Goal: Information Seeking & Learning: Learn about a topic

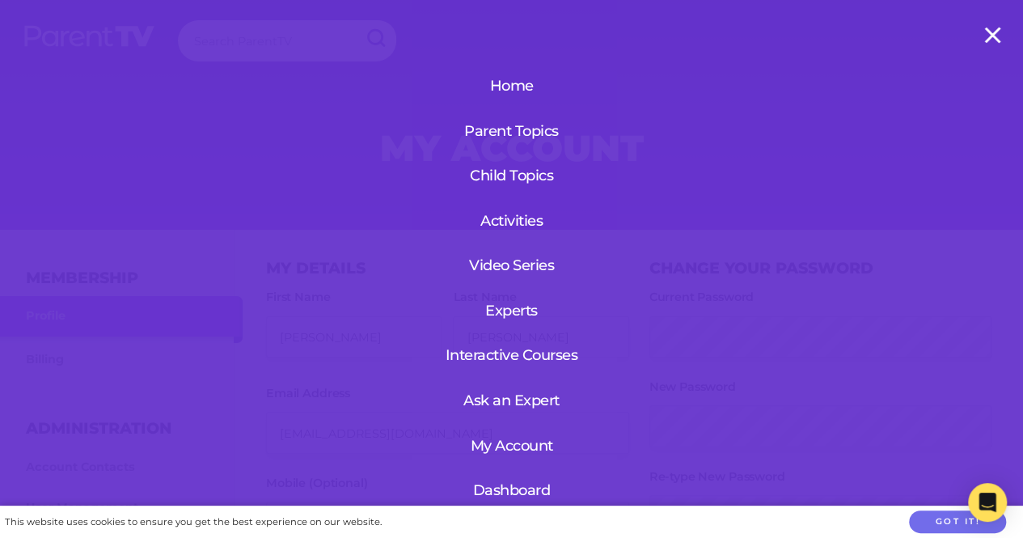
click at [512, 485] on link "Dashboard" at bounding box center [512, 490] width 99 height 42
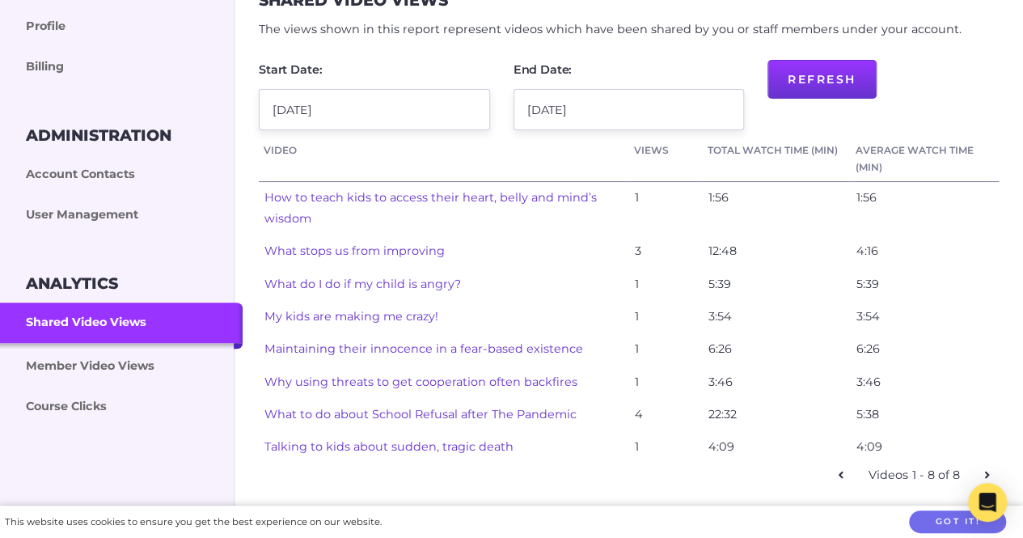
scroll to position [275, 0]
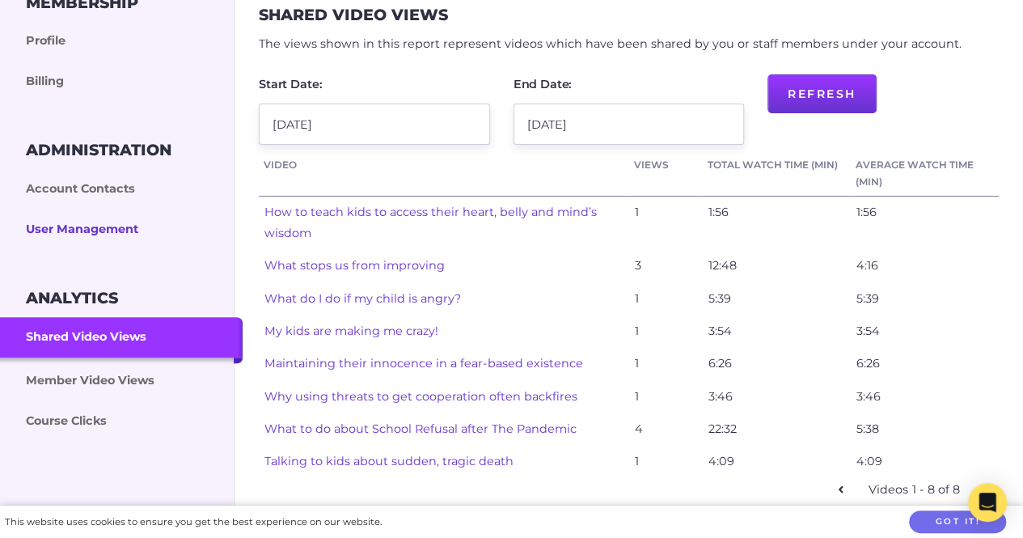
click at [74, 239] on link "User Management" at bounding box center [121, 230] width 243 height 40
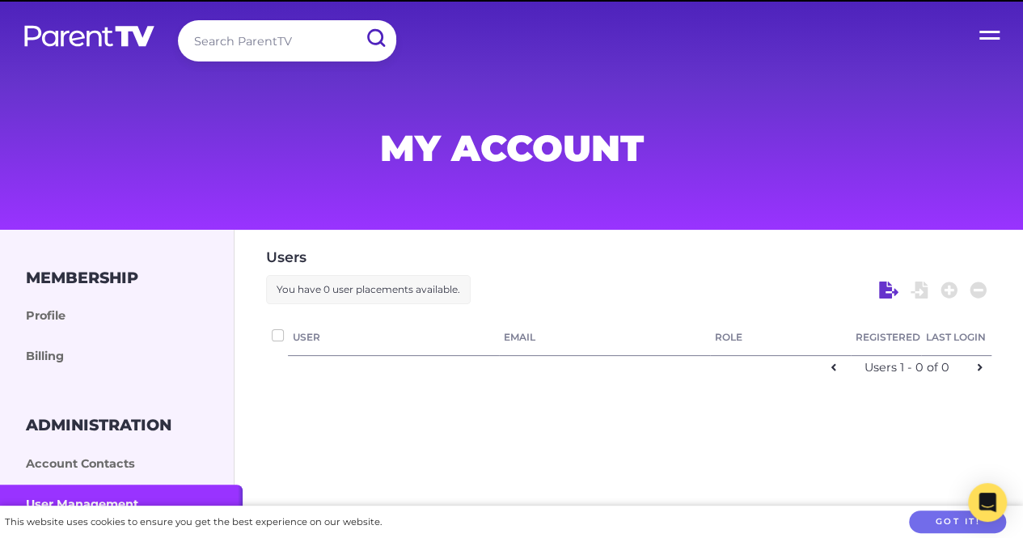
checkbox input "false"
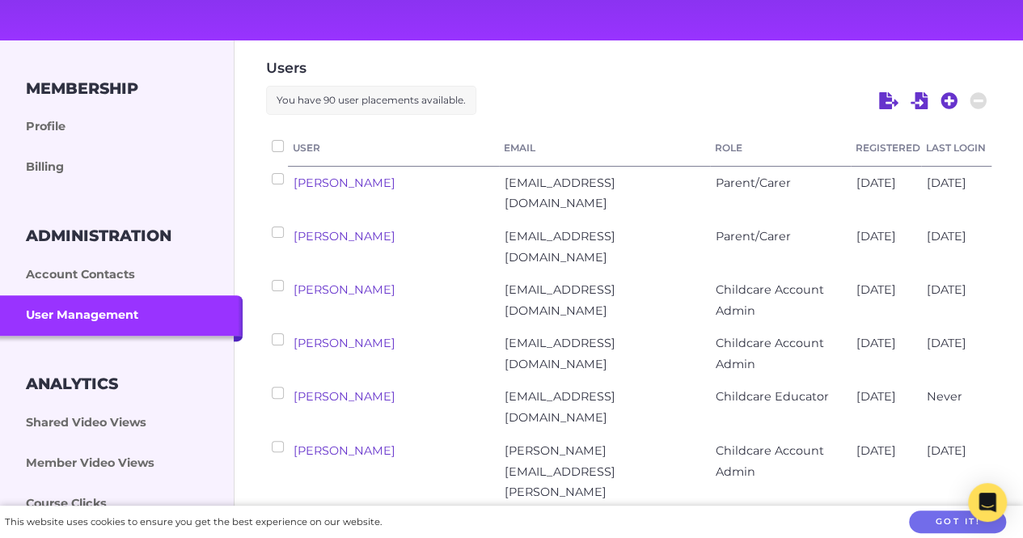
scroll to position [186, 0]
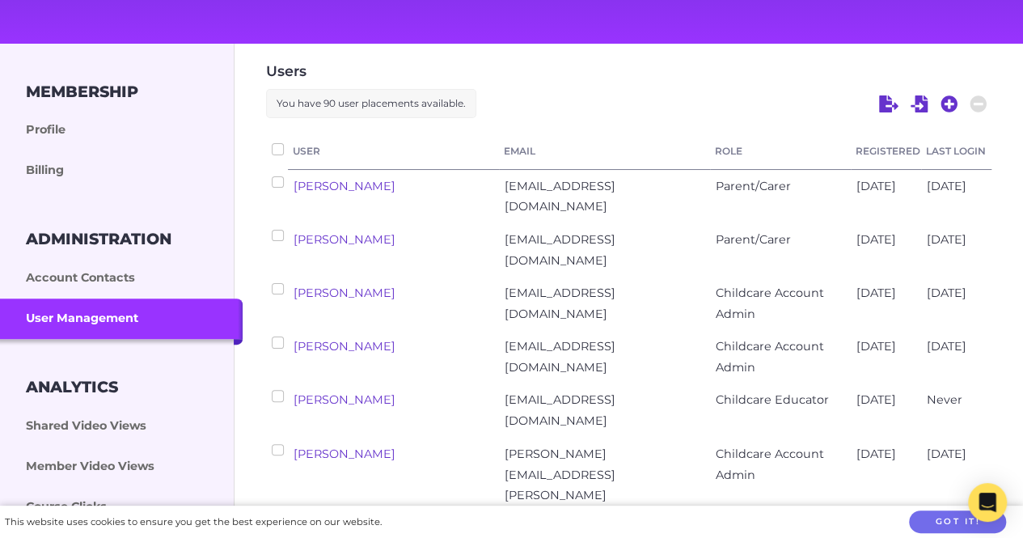
click at [959, 104] on div at bounding box center [933, 105] width 116 height 32
click at [948, 104] on icon at bounding box center [950, 104] width 18 height 18
select select "ptv_elc_member"
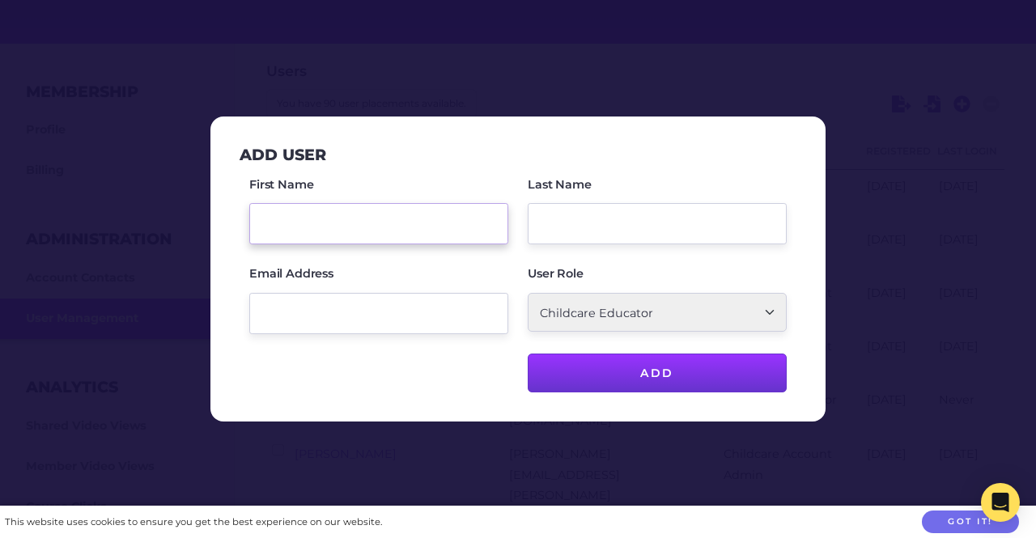
click at [410, 226] on input "First Name" at bounding box center [378, 223] width 259 height 41
type input "Jess"
type input "Palfrayman"
paste input "jesspalfreymanx@gmail.com"
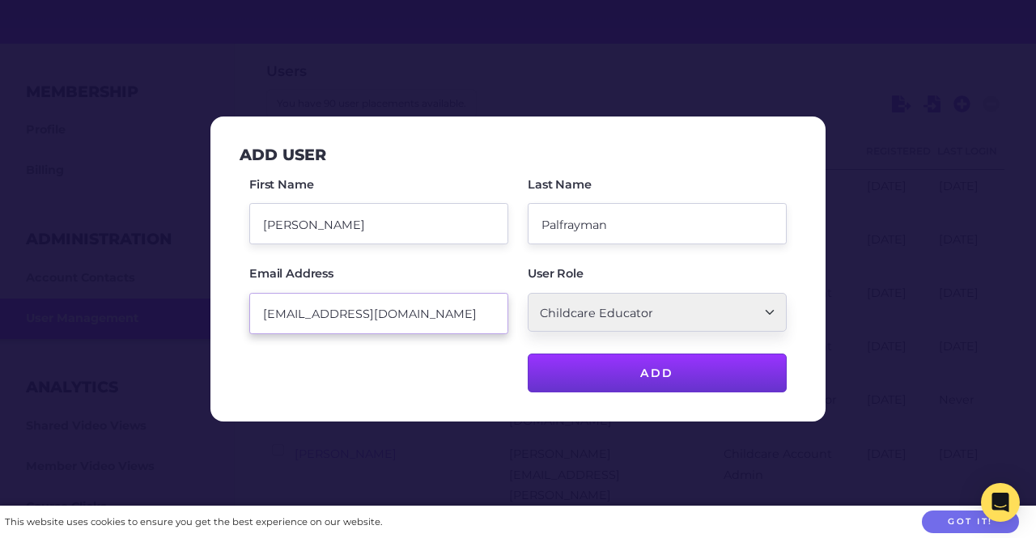
type input "jesspalfreymanx@gmail.com"
click at [701, 321] on select "Parent/Carer Childcare Account Admin Childcare Educator" at bounding box center [656, 312] width 259 height 39
select select "ptv_elc_admin"
click at [527, 294] on select "Parent/Carer Childcare Account Admin Childcare Educator" at bounding box center [656, 312] width 259 height 39
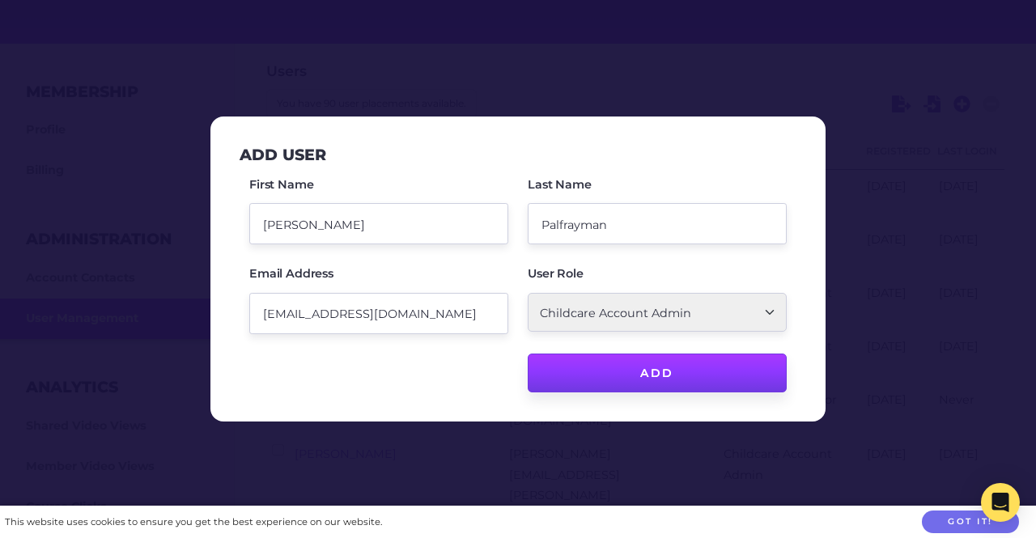
click at [673, 381] on input "Add" at bounding box center [656, 373] width 259 height 39
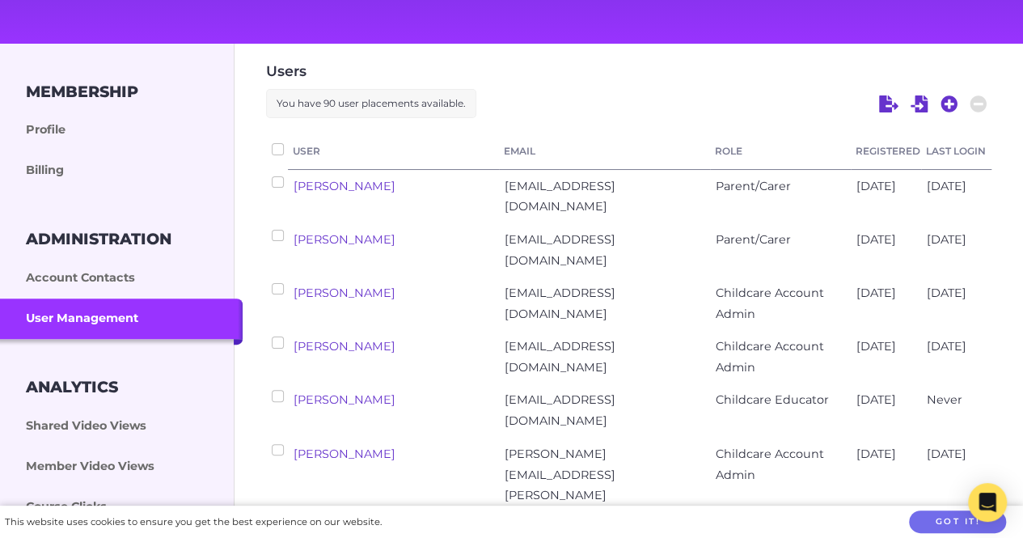
checkbox input "false"
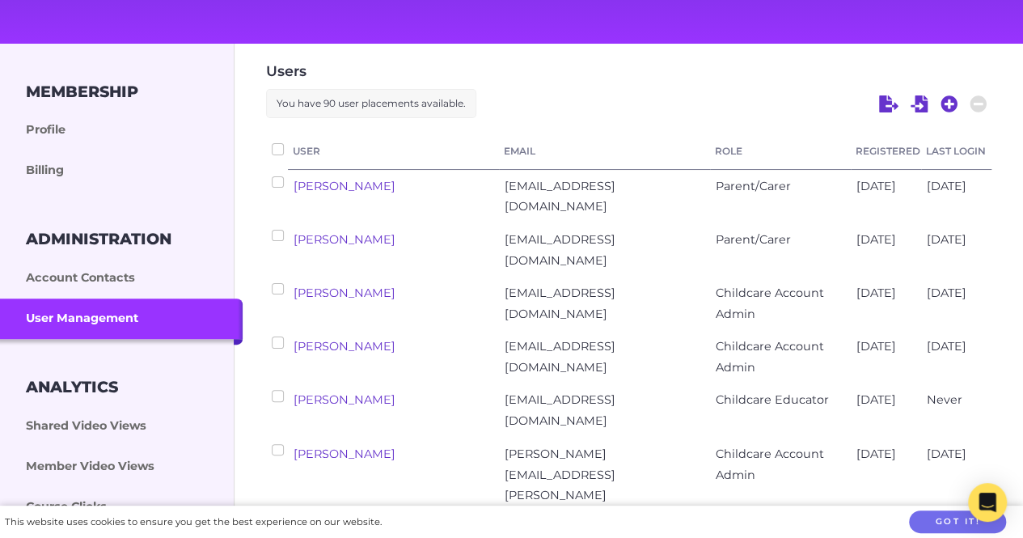
checkbox input "false"
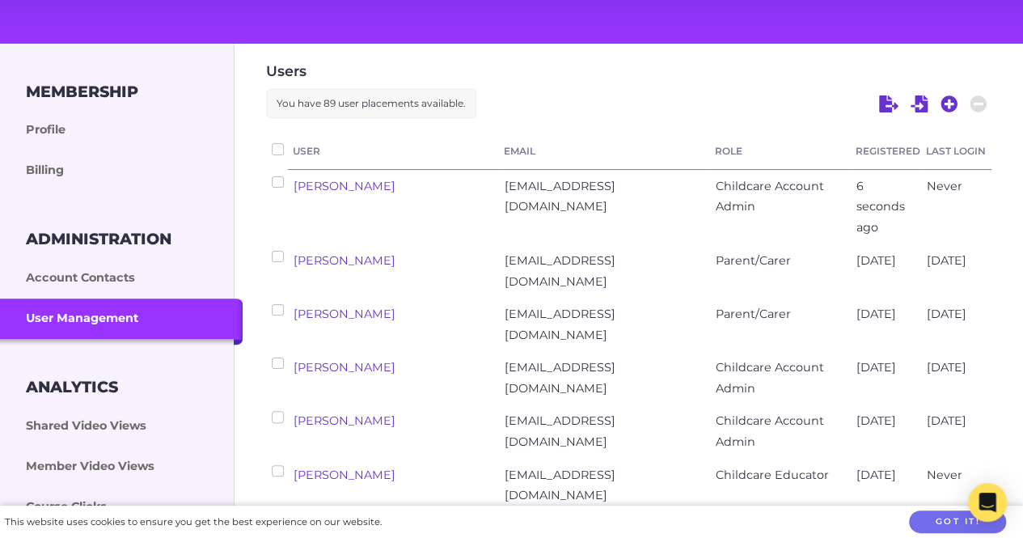
scroll to position [0, 0]
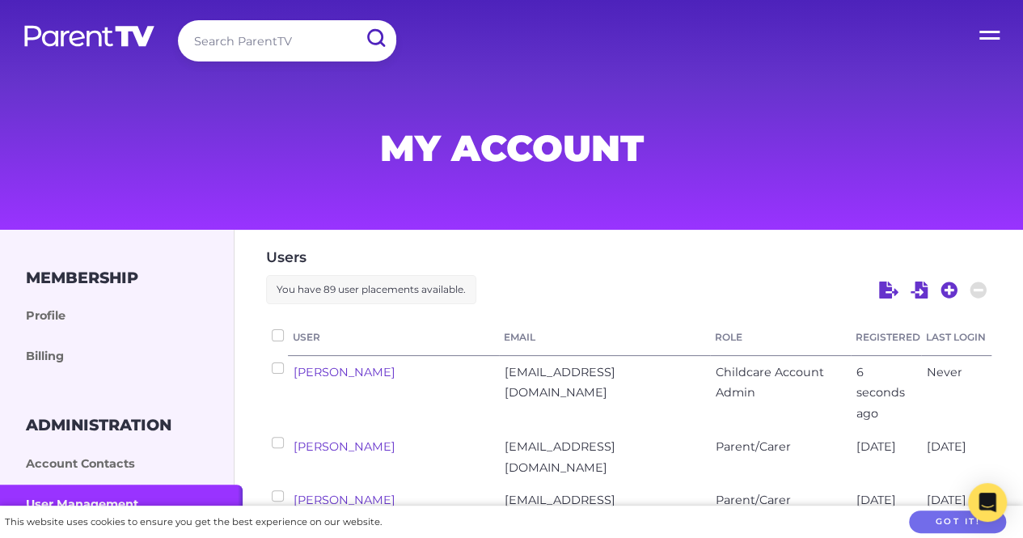
click at [139, 44] on img at bounding box center [89, 35] width 133 height 23
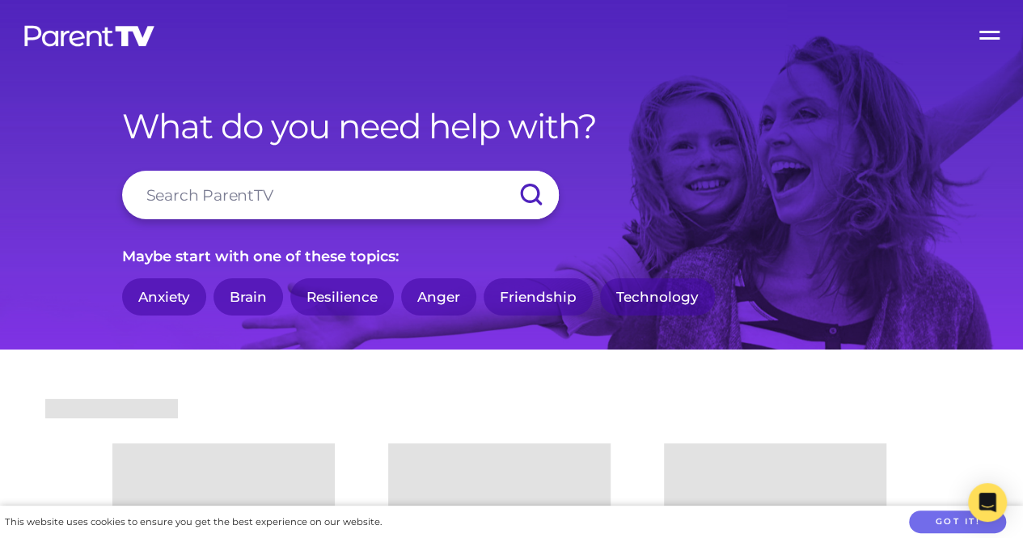
click at [253, 190] on input "search" at bounding box center [340, 195] width 437 height 49
type input "a"
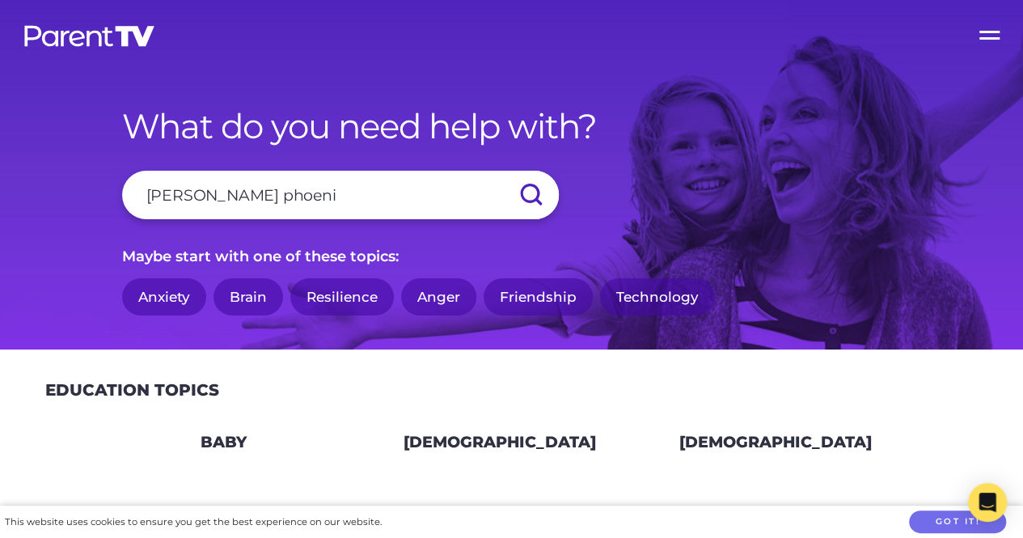
type input "sandi phoenix"
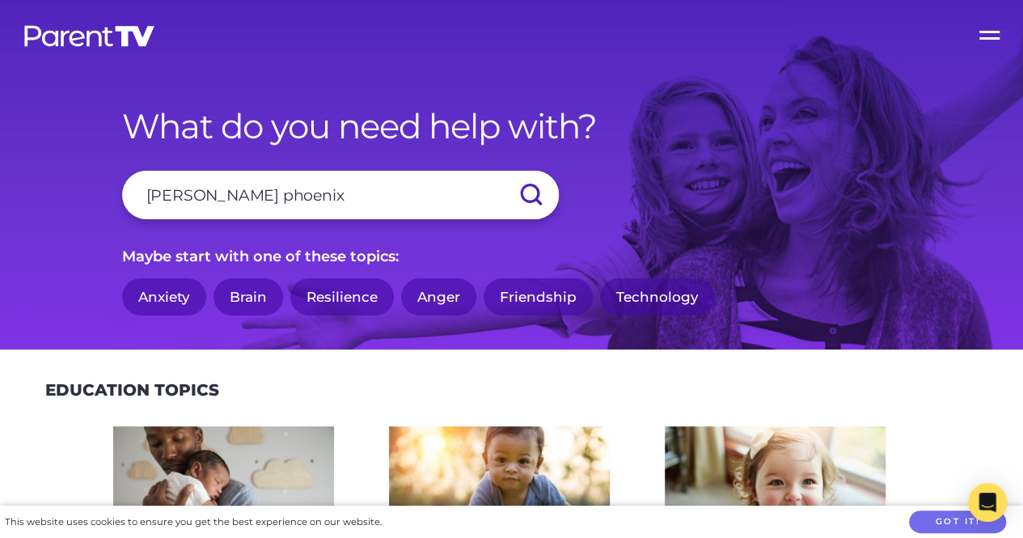
click at [502, 171] on input "submit" at bounding box center [530, 195] width 57 height 49
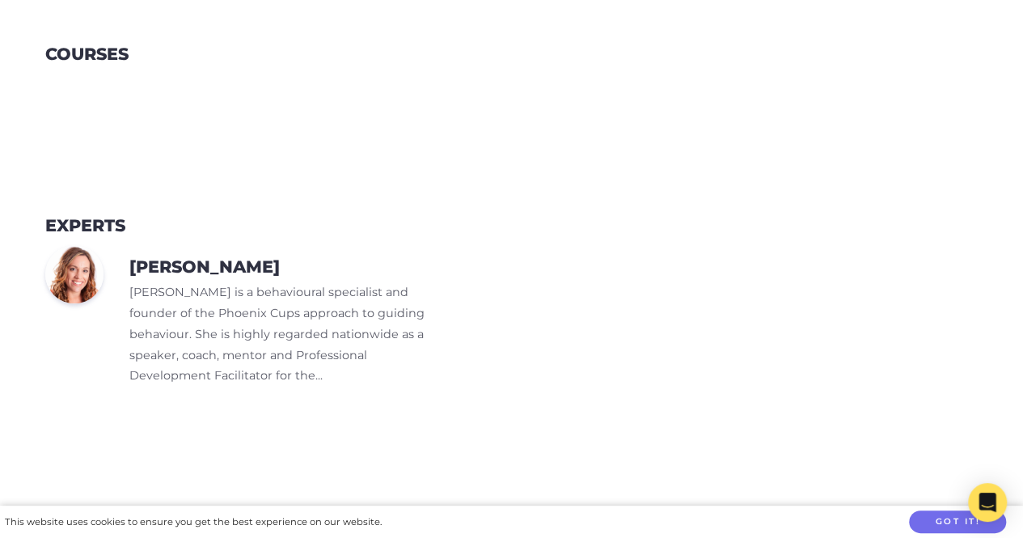
scroll to position [763, 0]
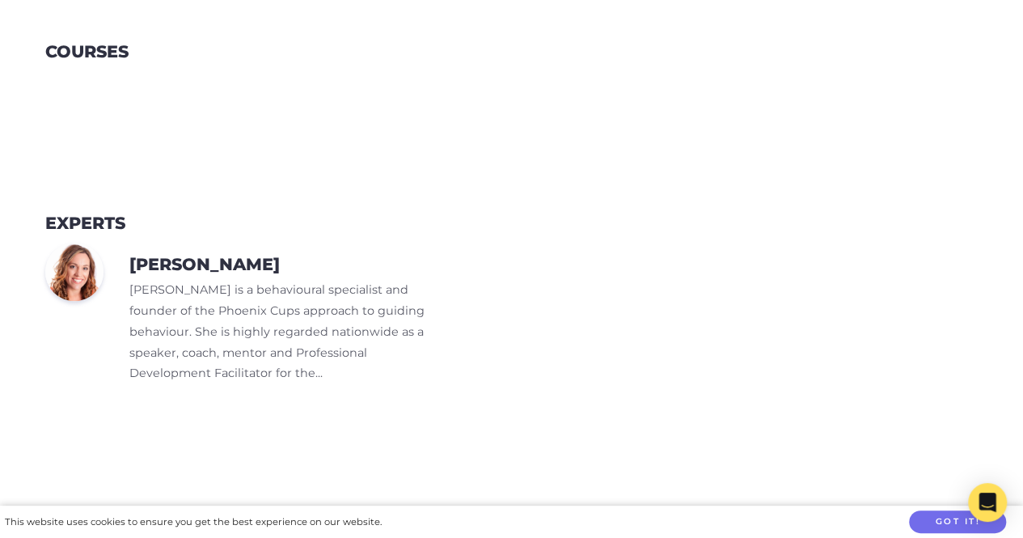
click at [196, 270] on h3 "[PERSON_NAME]" at bounding box center [204, 265] width 150 height 20
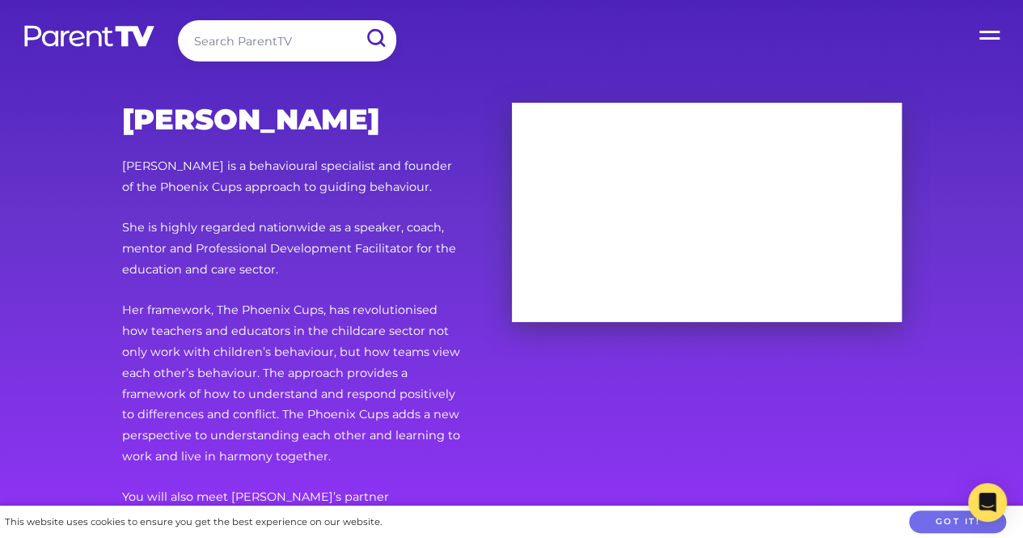
scroll to position [471, 0]
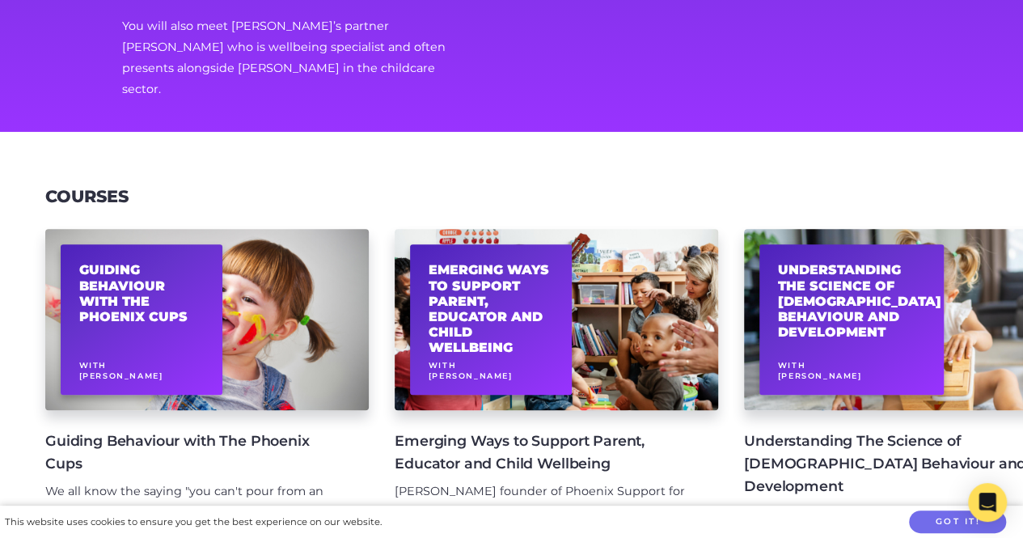
click at [883, 430] on h4 "Understanding The Science of [DEMOGRAPHIC_DATA] Behaviour and Development" at bounding box center [915, 464] width 343 height 68
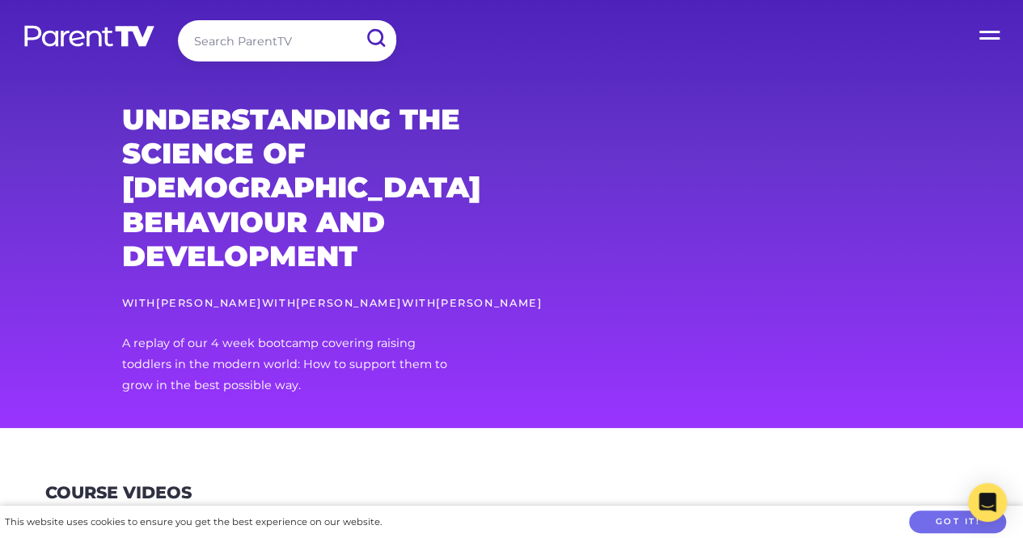
scroll to position [471, 0]
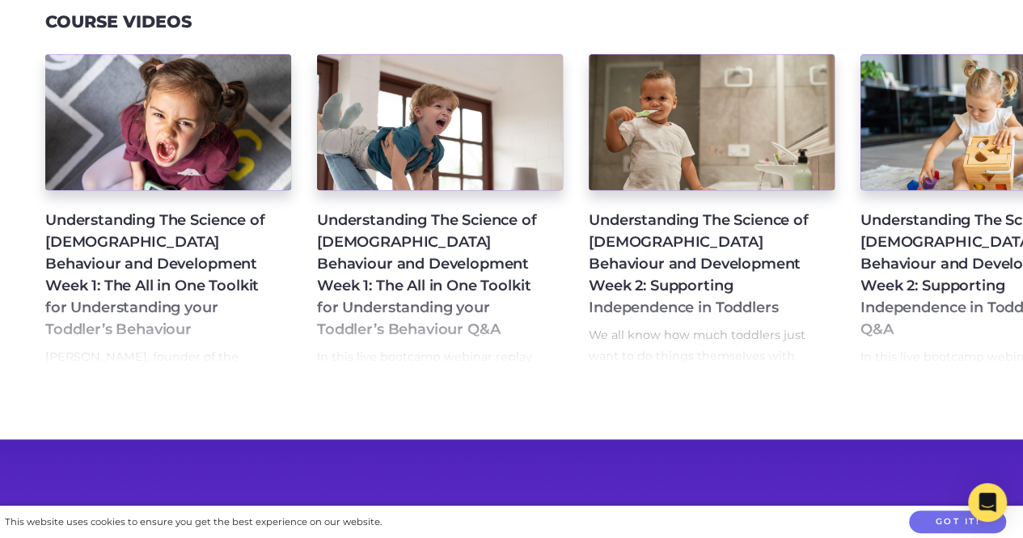
click at [182, 275] on h4 "Understanding The Science of 2-5 Year Old Behaviour and Development Week 1: The…" at bounding box center [155, 275] width 220 height 131
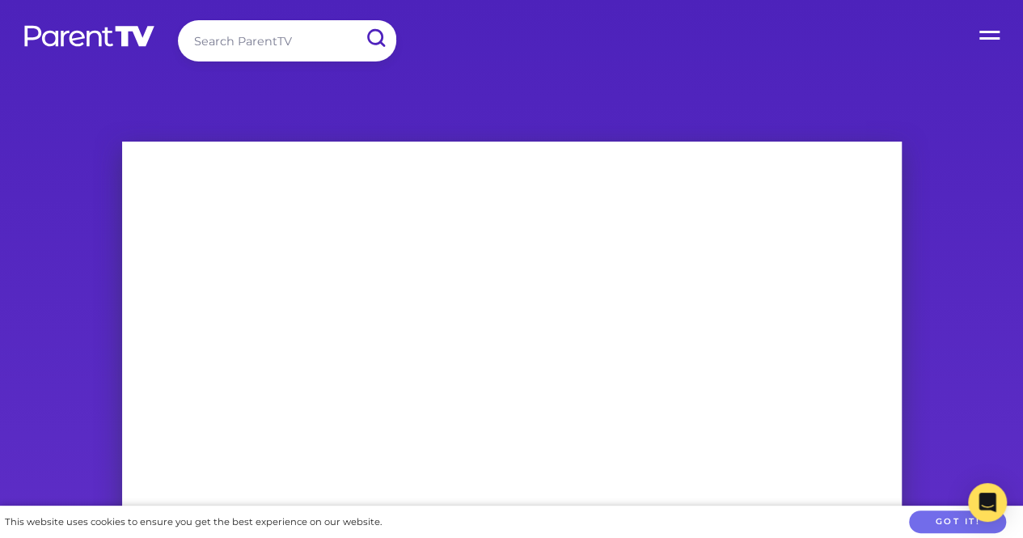
click at [982, 38] on label "Open Menu" at bounding box center [991, 32] width 65 height 65
click at [0, 0] on input "Open Menu" at bounding box center [0, 0] width 0 height 0
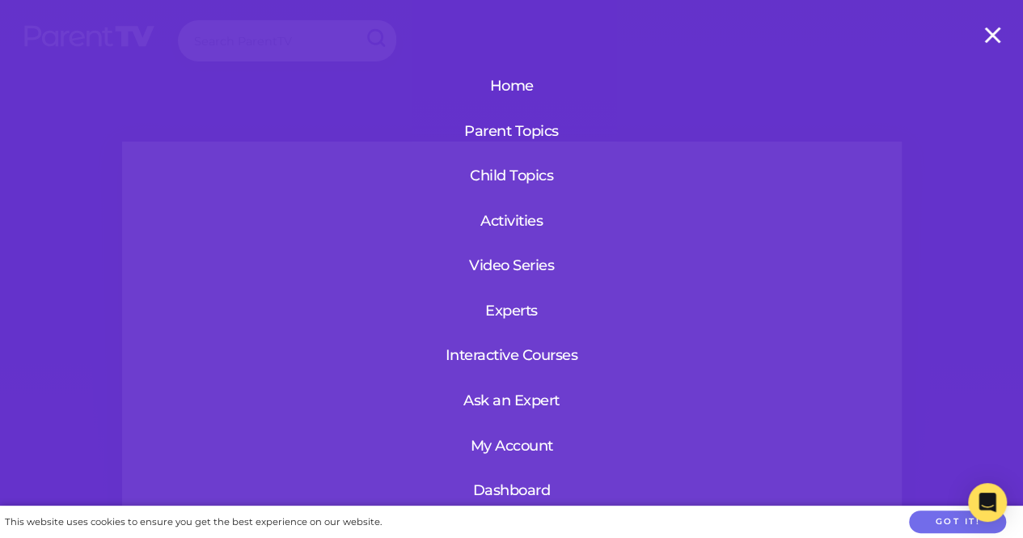
click at [890, 98] on div "Home Parent Topics Child Topics Activities Video Series Experts Interactive Cou…" at bounding box center [511, 269] width 1023 height 538
click at [989, 39] on label "Open Menu" at bounding box center [991, 32] width 65 height 65
click at [0, 0] on input "Open Menu" at bounding box center [0, 0] width 0 height 0
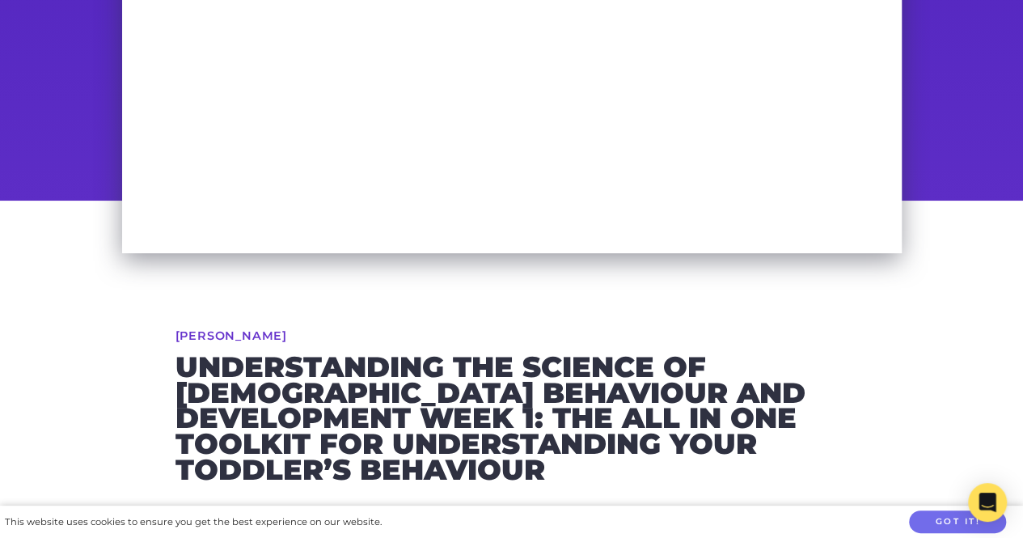
scroll to position [340, 0]
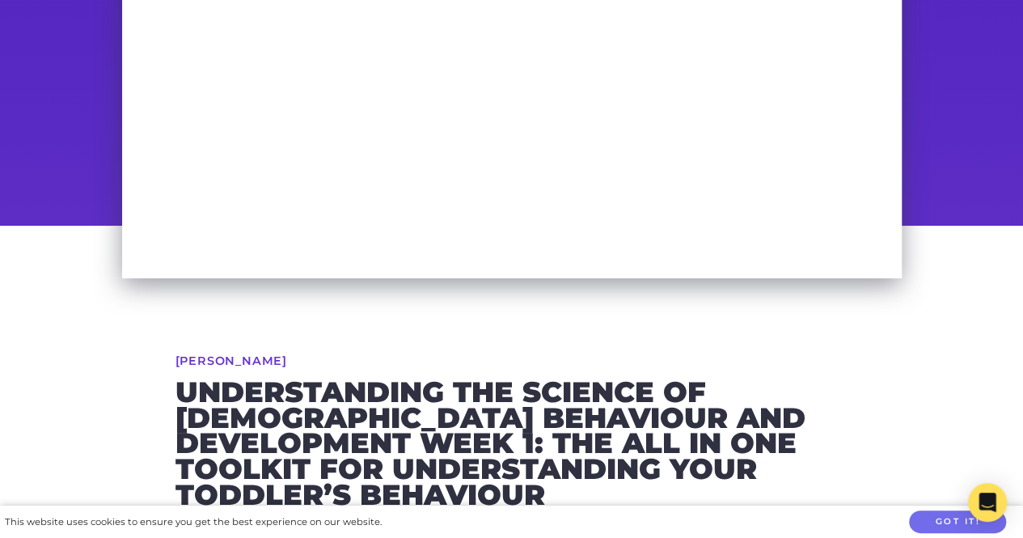
scroll to position [301, 0]
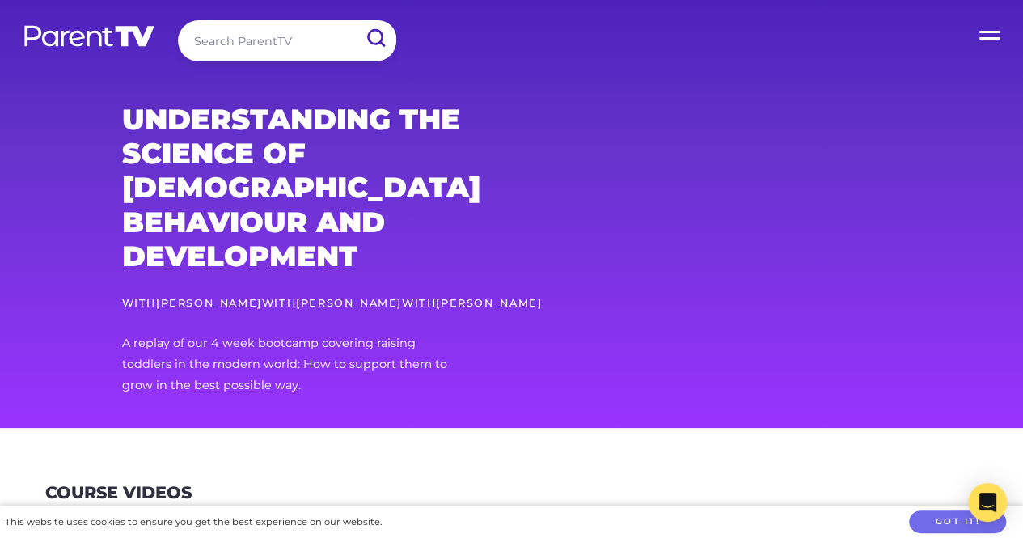
click at [995, 25] on label "Open Menu" at bounding box center [991, 32] width 65 height 65
click at [0, 0] on input "Open Menu" at bounding box center [0, 0] width 0 height 0
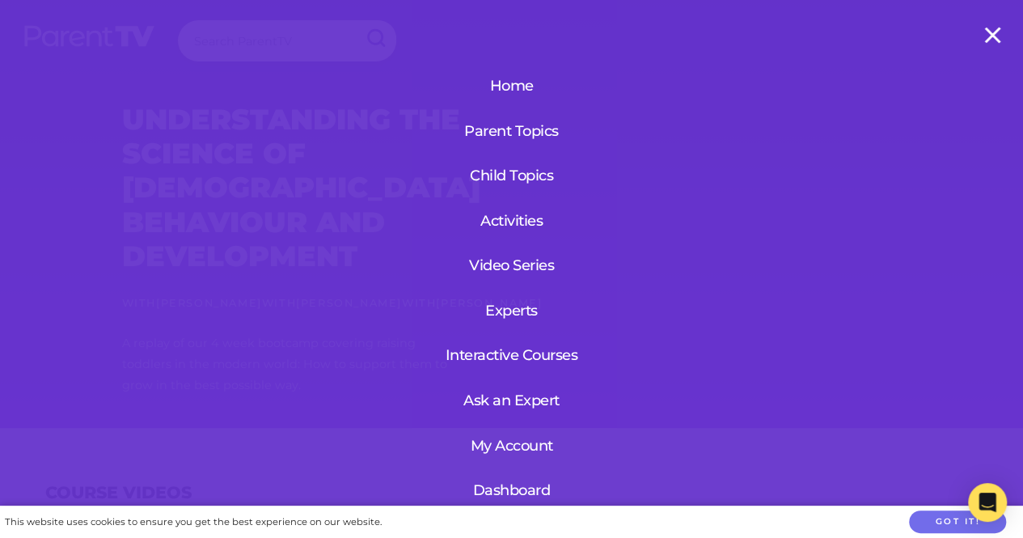
click at [995, 25] on label "Open Menu" at bounding box center [991, 32] width 65 height 65
click at [0, 0] on input "Open Menu" at bounding box center [0, 0] width 0 height 0
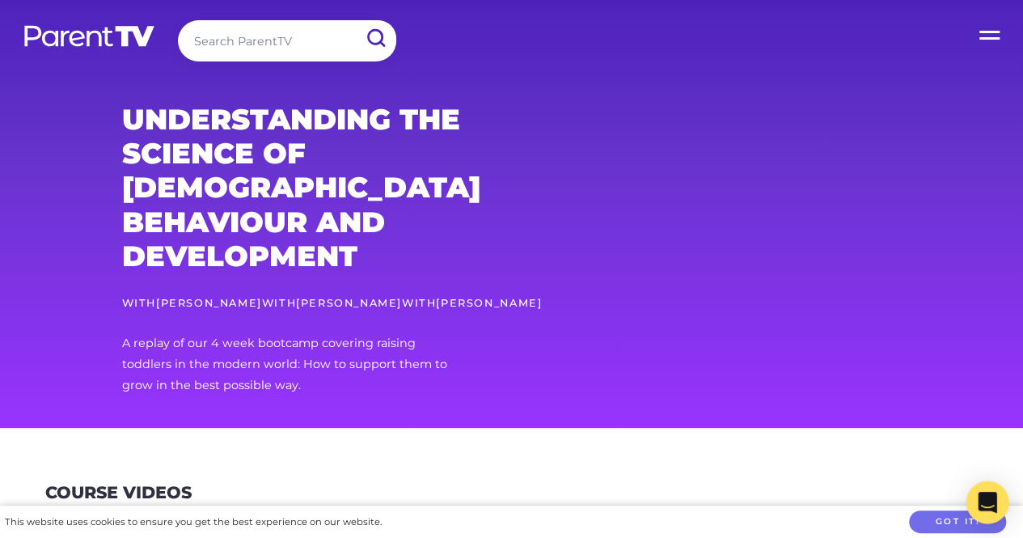
click at [981, 504] on icon "Open Intercom Messenger" at bounding box center [987, 502] width 19 height 21
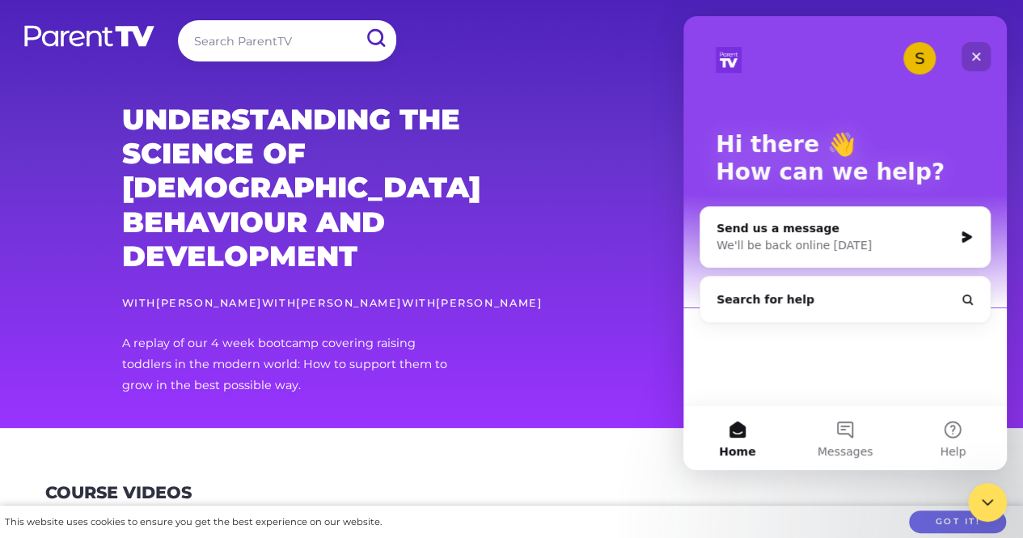
click at [974, 57] on icon "Close" at bounding box center [976, 56] width 13 height 13
